Goal: Transaction & Acquisition: Purchase product/service

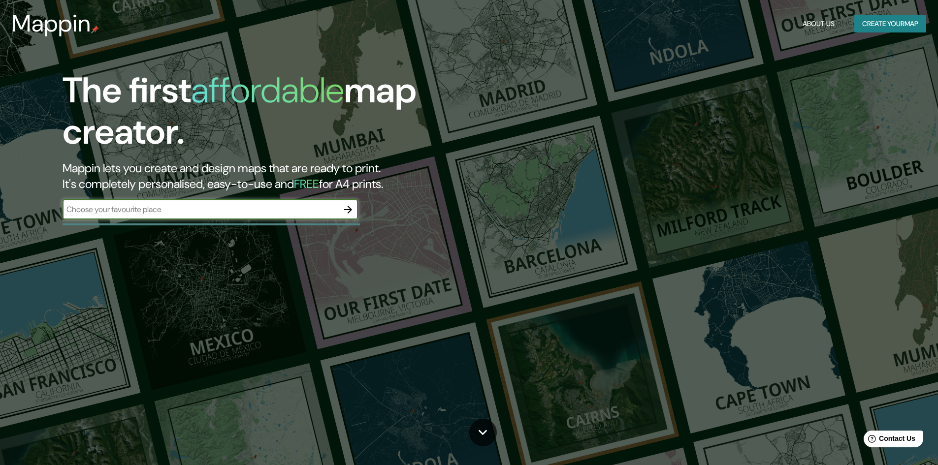
click at [319, 200] on div "​" at bounding box center [210, 210] width 295 height 20
type input "[GEOGRAPHIC_DATA]"
click at [347, 213] on icon "button" at bounding box center [348, 210] width 12 height 12
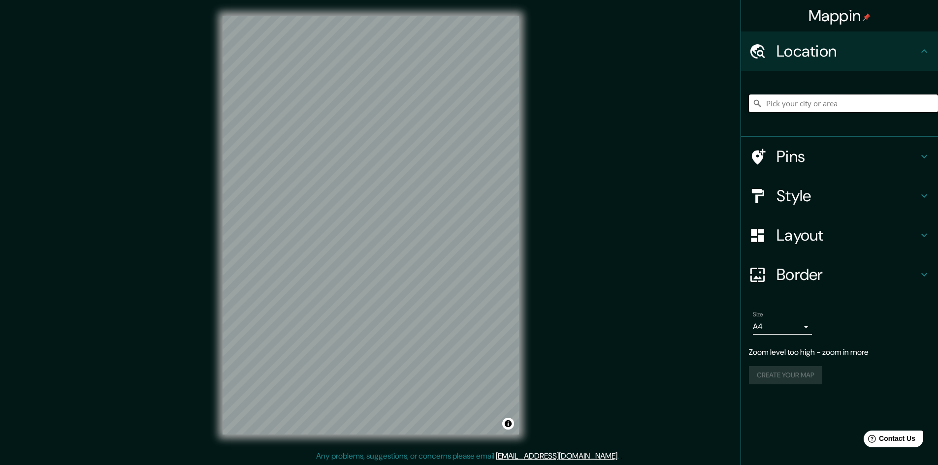
click at [801, 103] on input "Pick your city or area" at bounding box center [843, 103] width 189 height 18
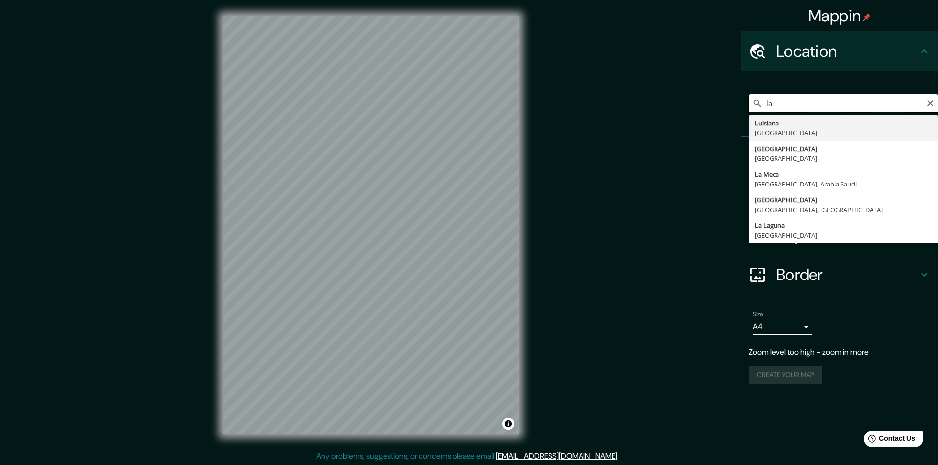
type input "l"
type input "[GEOGRAPHIC_DATA][PERSON_NAME], [GEOGRAPHIC_DATA]"
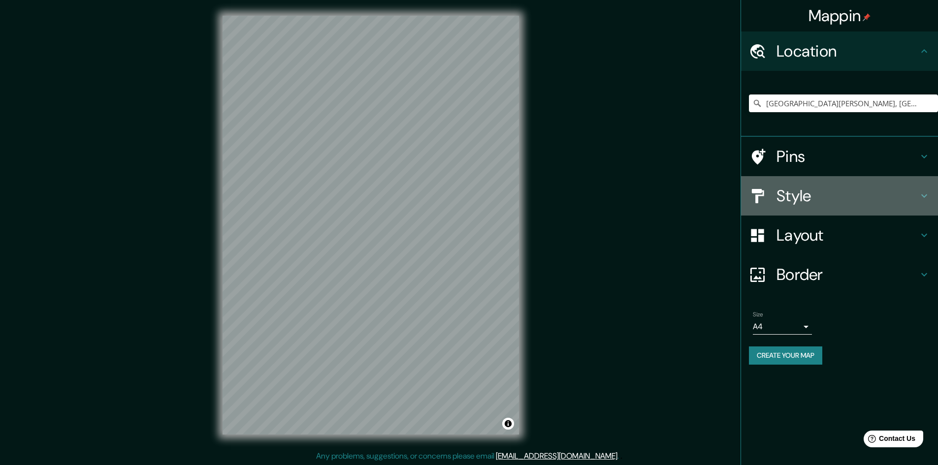
click at [926, 193] on icon at bounding box center [924, 196] width 12 height 12
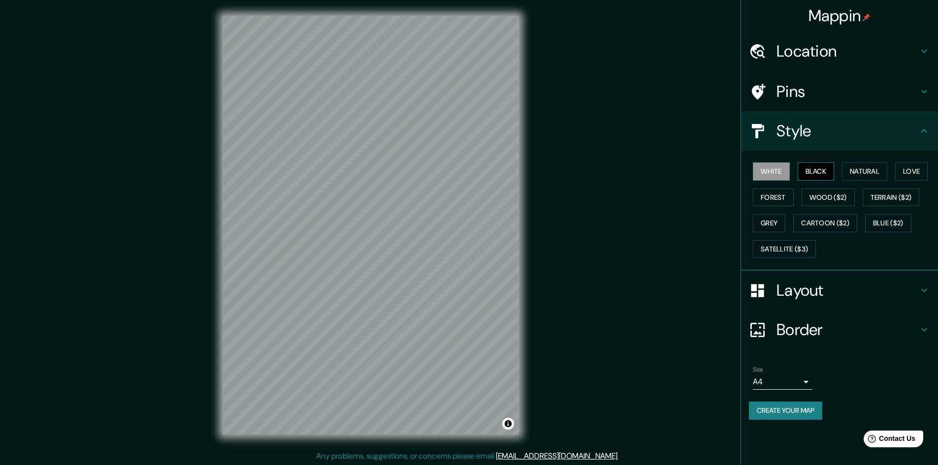
click at [816, 172] on button "Black" at bounding box center [815, 171] width 37 height 18
click at [850, 175] on button "Natural" at bounding box center [864, 171] width 45 height 18
click at [902, 171] on button "Love" at bounding box center [911, 171] width 32 height 18
click at [786, 198] on button "Forest" at bounding box center [772, 197] width 41 height 18
click at [815, 197] on button "Wood ($2)" at bounding box center [827, 197] width 53 height 18
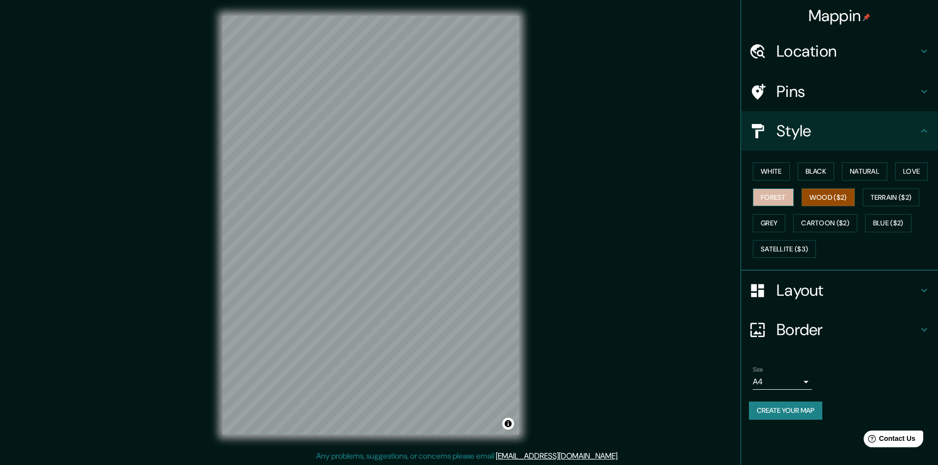
click at [775, 192] on button "Forest" at bounding box center [772, 197] width 41 height 18
click at [808, 173] on button "Black" at bounding box center [815, 171] width 37 height 18
click at [781, 170] on button "White" at bounding box center [770, 171] width 37 height 18
click at [472, 197] on div at bounding box center [471, 197] width 8 height 8
click at [875, 299] on h4 "Layout" at bounding box center [847, 291] width 142 height 20
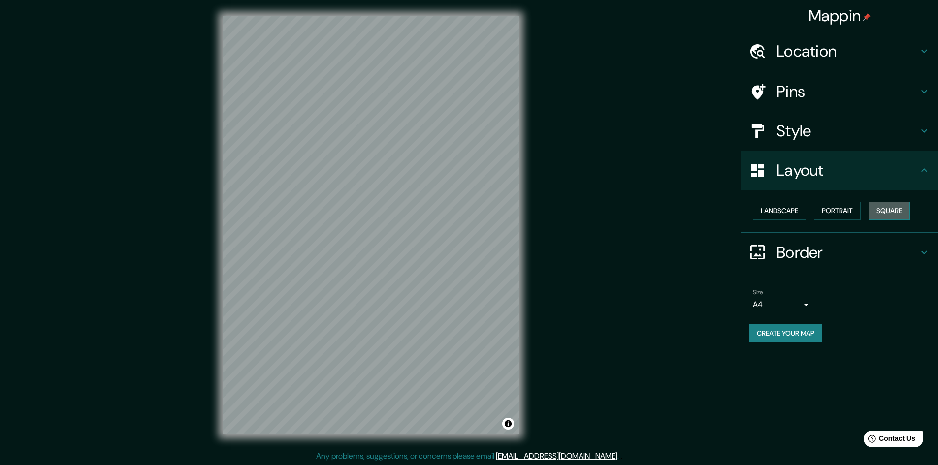
click at [905, 208] on button "Square" at bounding box center [888, 211] width 41 height 18
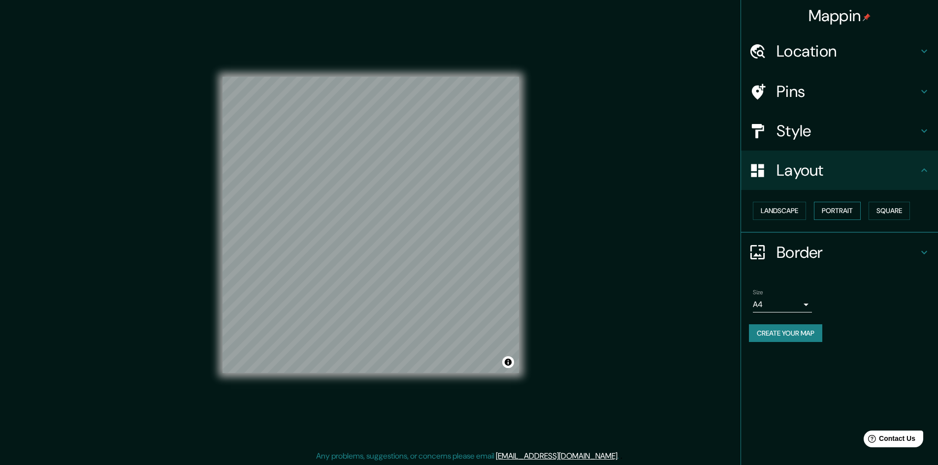
click at [858, 214] on button "Portrait" at bounding box center [837, 211] width 47 height 18
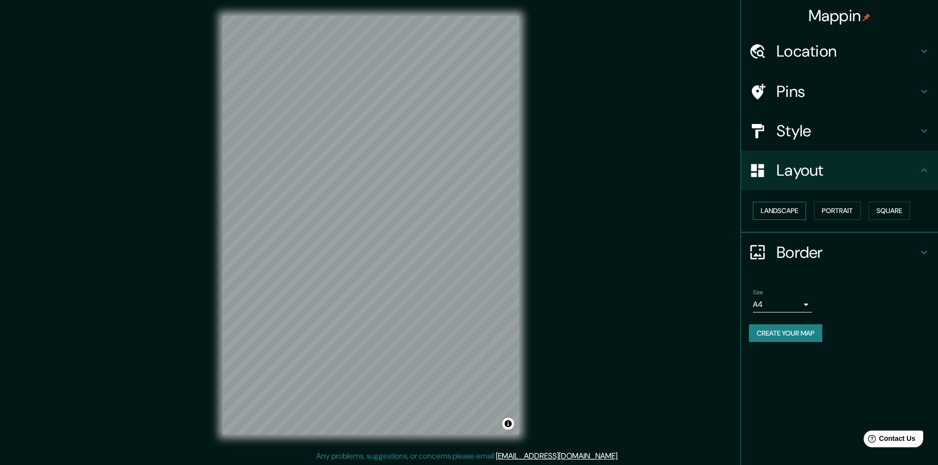
click at [781, 215] on button "Landscape" at bounding box center [778, 211] width 53 height 18
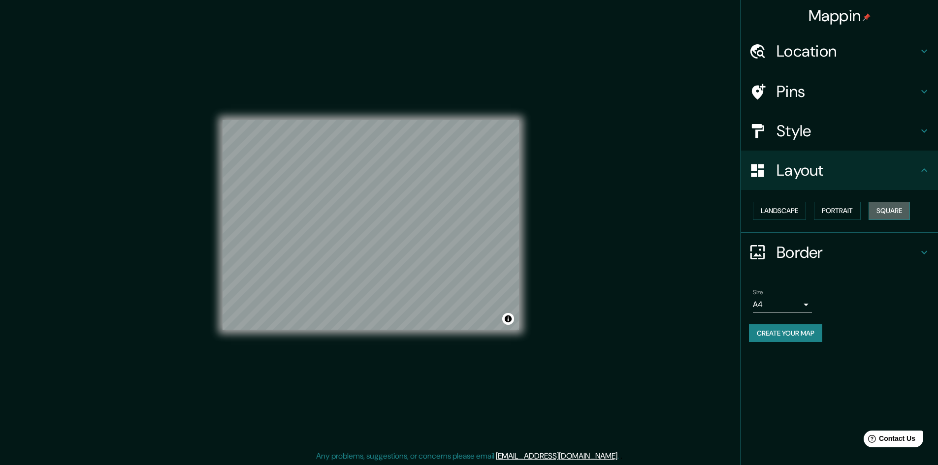
click at [882, 214] on button "Square" at bounding box center [888, 211] width 41 height 18
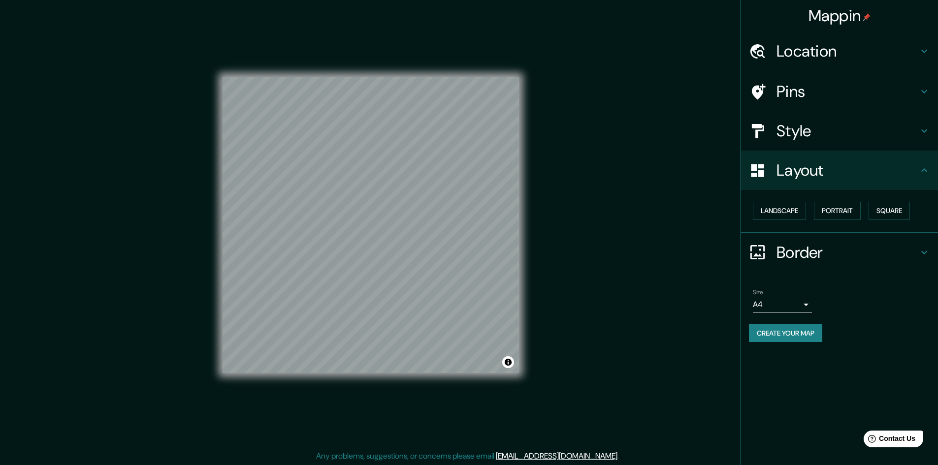
click at [823, 247] on h4 "Border" at bounding box center [847, 253] width 142 height 20
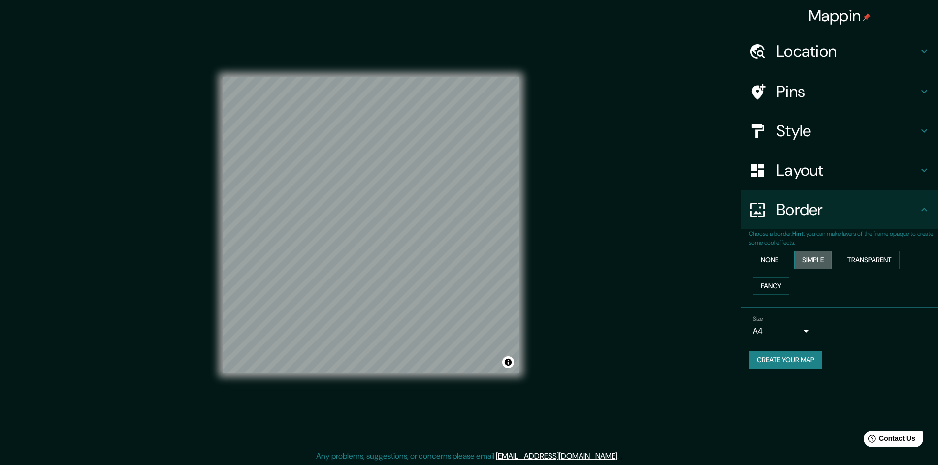
click at [814, 261] on button "Simple" at bounding box center [812, 260] width 37 height 18
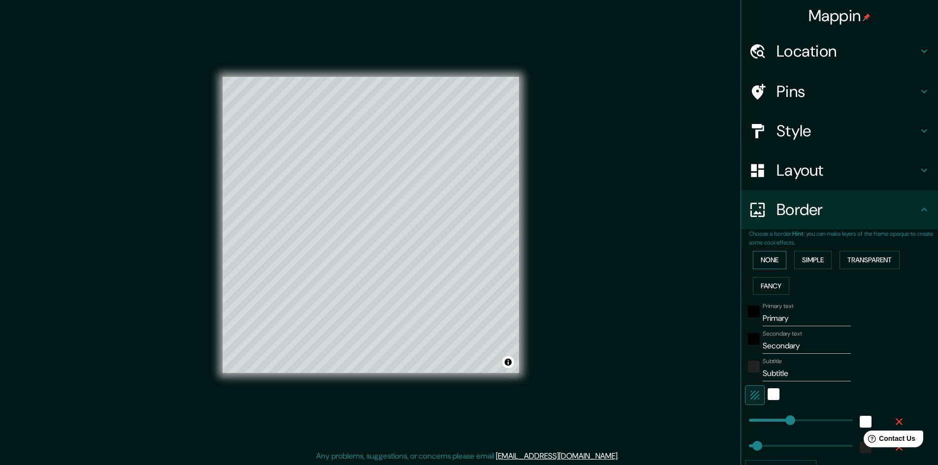
click at [778, 262] on button "None" at bounding box center [768, 260] width 33 height 18
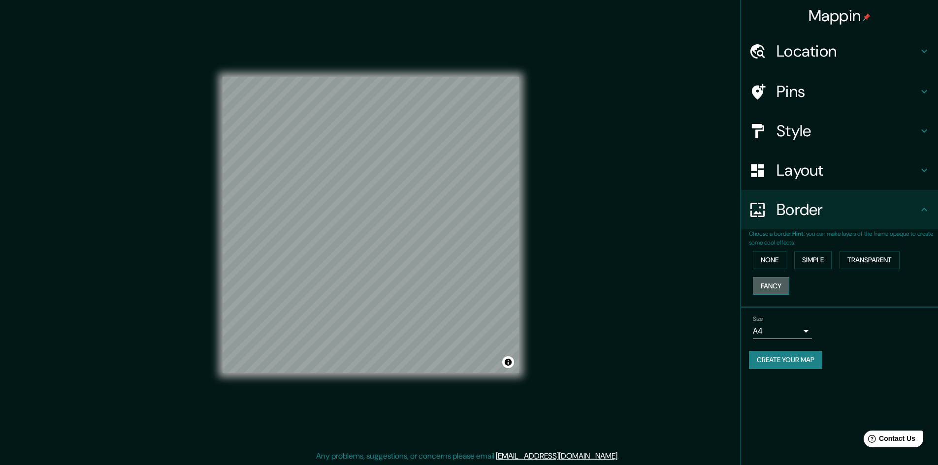
click at [780, 285] on button "Fancy" at bounding box center [770, 286] width 36 height 18
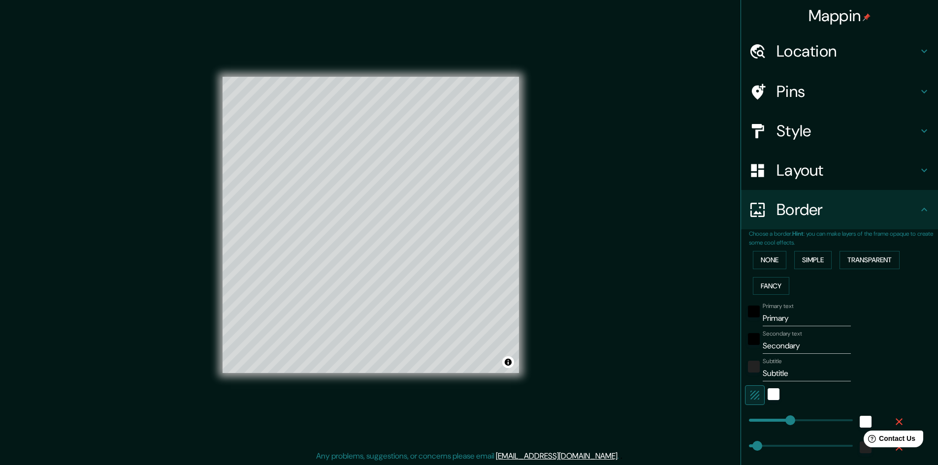
click at [774, 272] on div "None Simple Transparent Fancy" at bounding box center [843, 273] width 189 height 52
click at [772, 265] on button "None" at bounding box center [768, 260] width 33 height 18
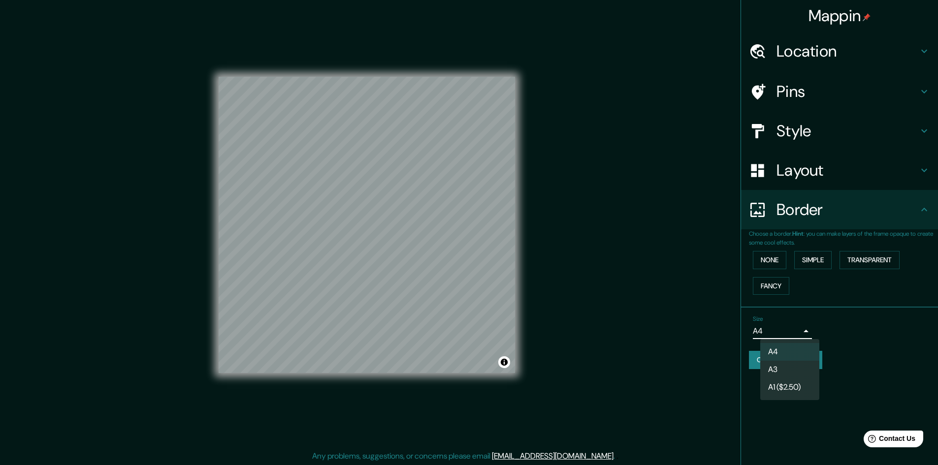
click at [805, 331] on body "Mappin Location [GEOGRAPHIC_DATA][PERSON_NAME], [GEOGRAPHIC_DATA] Pins Style La…" at bounding box center [469, 232] width 938 height 465
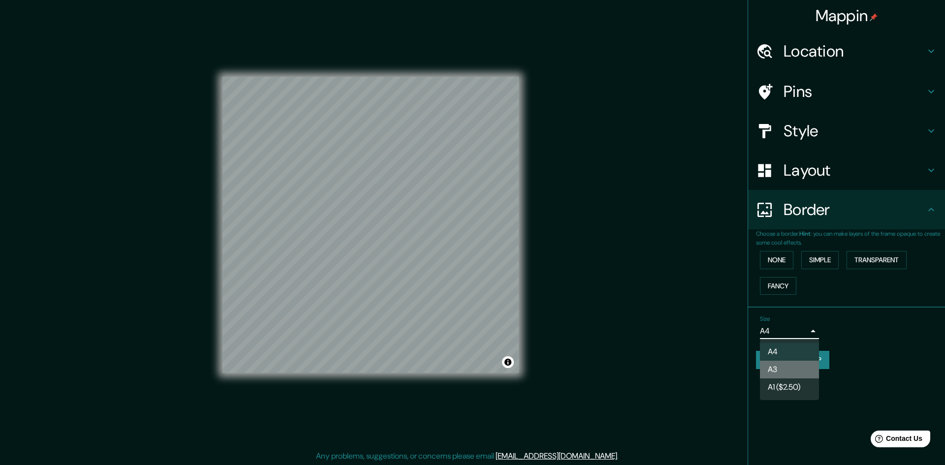
click at [790, 371] on li "A3" at bounding box center [789, 370] width 59 height 18
type input "a4"
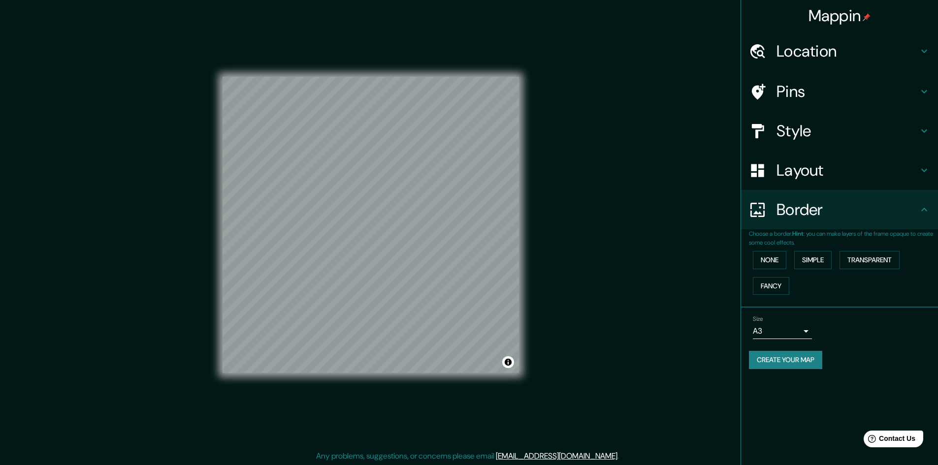
click at [893, 342] on div "Size A3 a4" at bounding box center [839, 327] width 181 height 31
click at [798, 187] on div "Layout" at bounding box center [839, 170] width 197 height 39
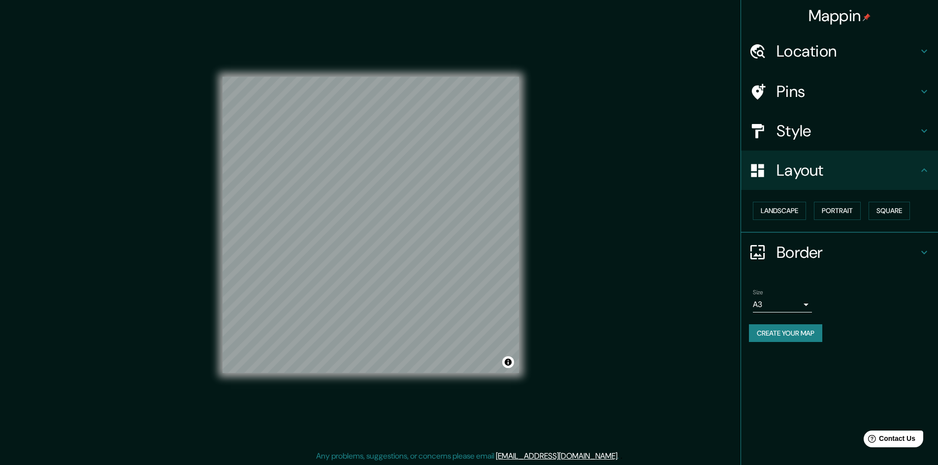
click at [851, 135] on h4 "Style" at bounding box center [847, 131] width 142 height 20
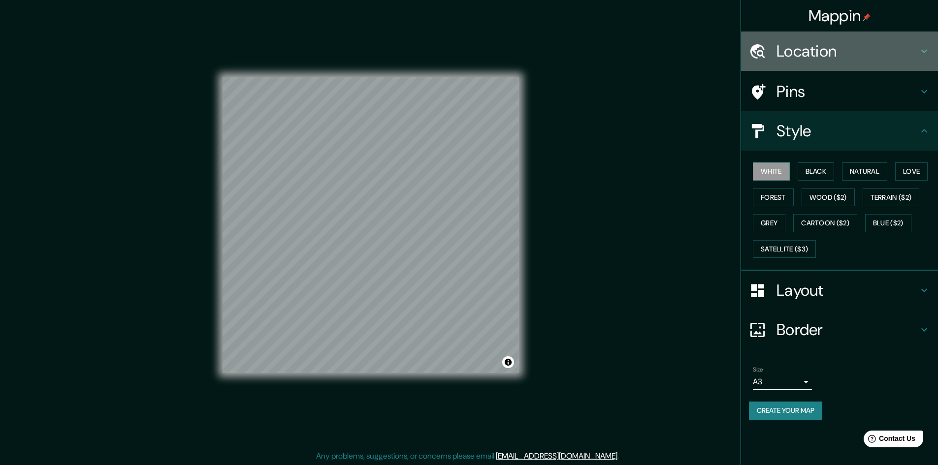
click at [835, 65] on div "Location" at bounding box center [839, 50] width 197 height 39
